Goal: Check status: Check status

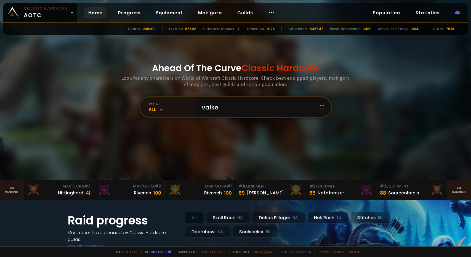
type input "valkey"
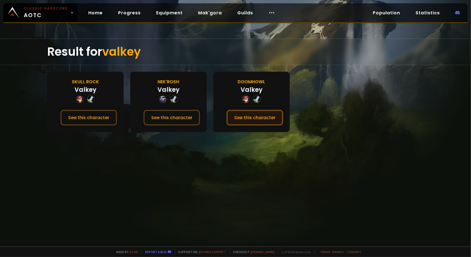
click at [241, 114] on button "See this character" at bounding box center [254, 118] width 57 height 16
